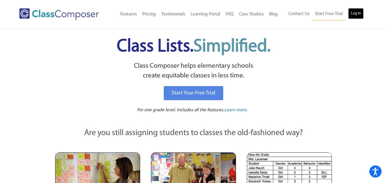
click at [352, 13] on link "Log In" at bounding box center [355, 13] width 15 height 11
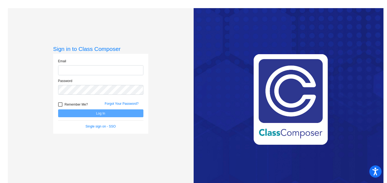
type input "[EMAIL_ADDRESS][DOMAIN_NAME]"
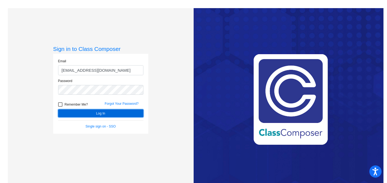
click at [100, 114] on button "Log In" at bounding box center [100, 114] width 85 height 8
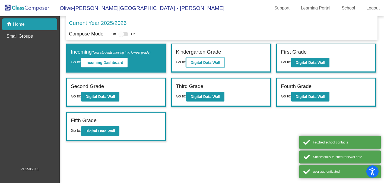
click at [214, 63] on b "Digital Data Wall" at bounding box center [205, 62] width 30 height 4
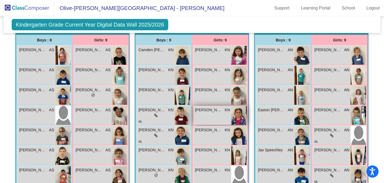
scroll to position [152, 0]
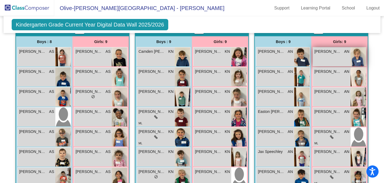
click at [357, 58] on img at bounding box center [357, 56] width 15 height 19
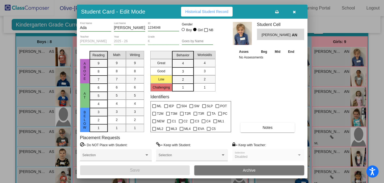
click at [293, 12] on icon "button" at bounding box center [294, 12] width 3 height 4
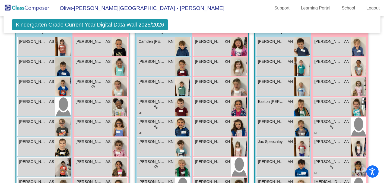
scroll to position [161, 0]
